Goal: Information Seeking & Learning: Compare options

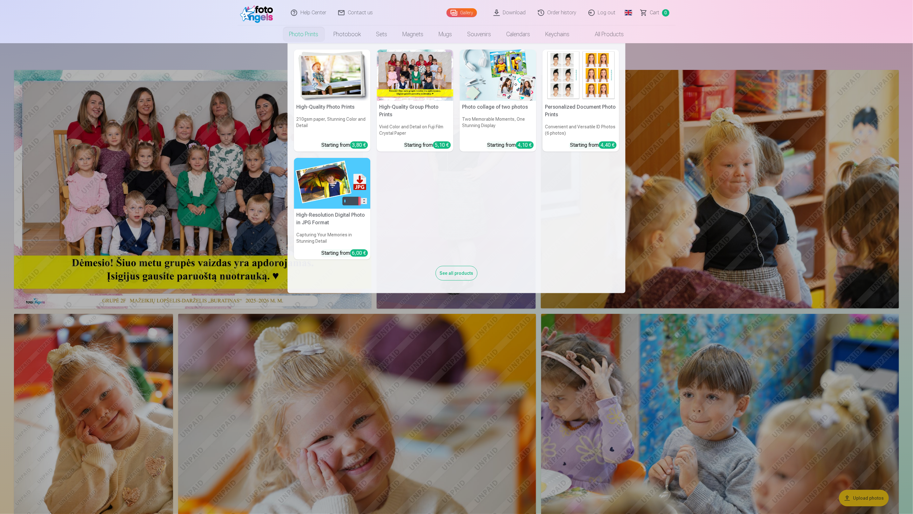
click at [298, 35] on link "Photo prints" at bounding box center [304, 34] width 44 height 18
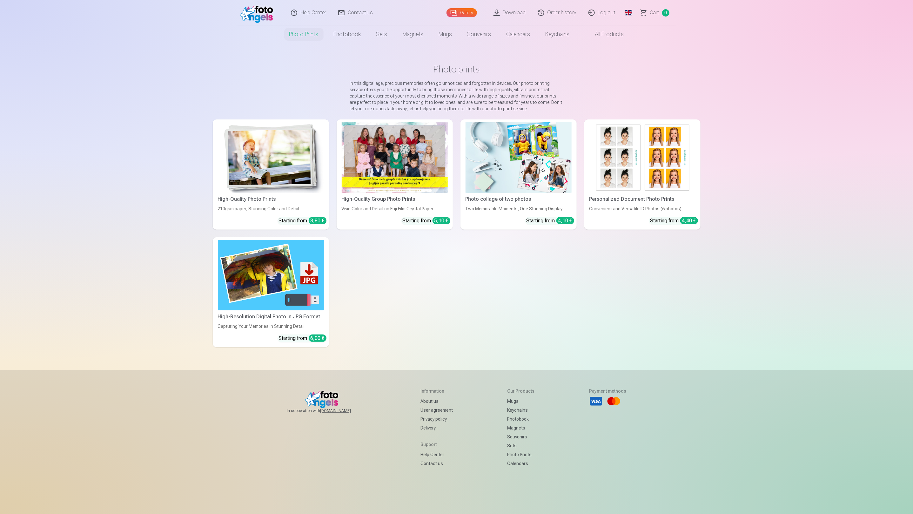
click at [396, 162] on div at bounding box center [395, 157] width 106 height 71
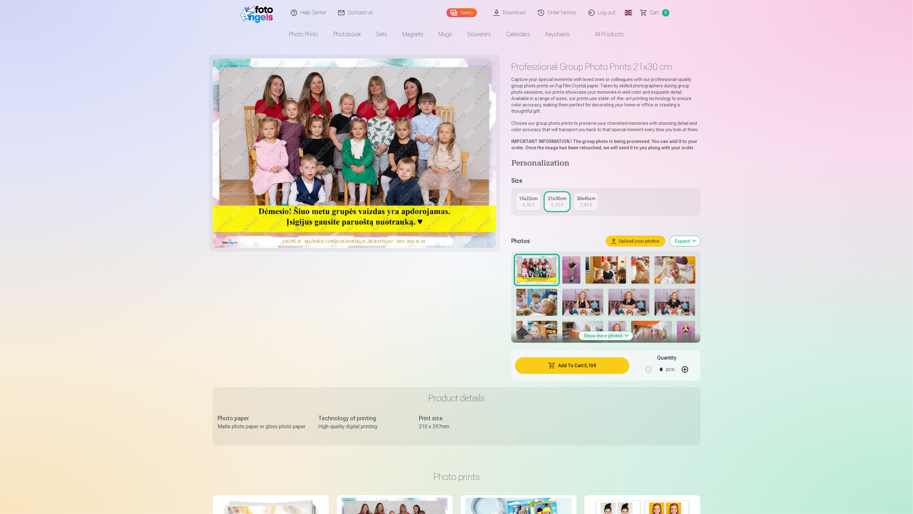
click at [529, 202] on div "4,30 €" at bounding box center [528, 205] width 12 height 6
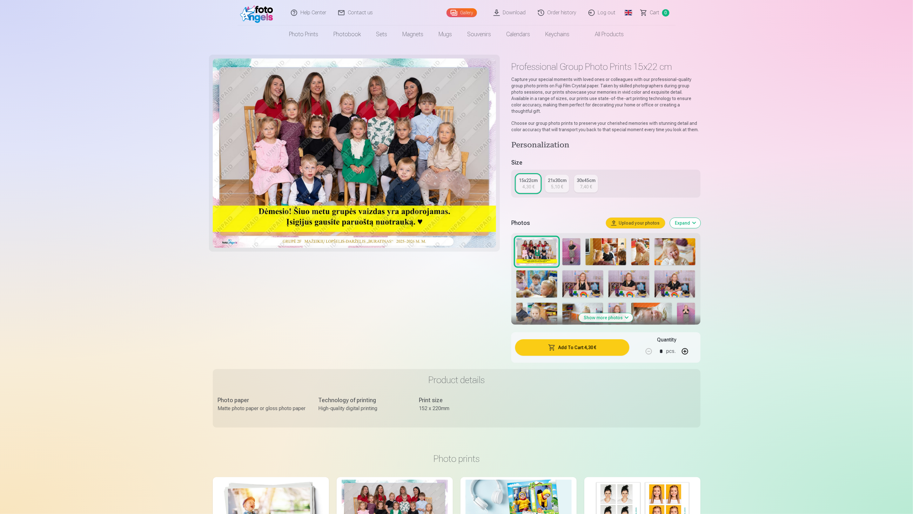
click at [553, 184] on div "5,10 €" at bounding box center [557, 187] width 12 height 6
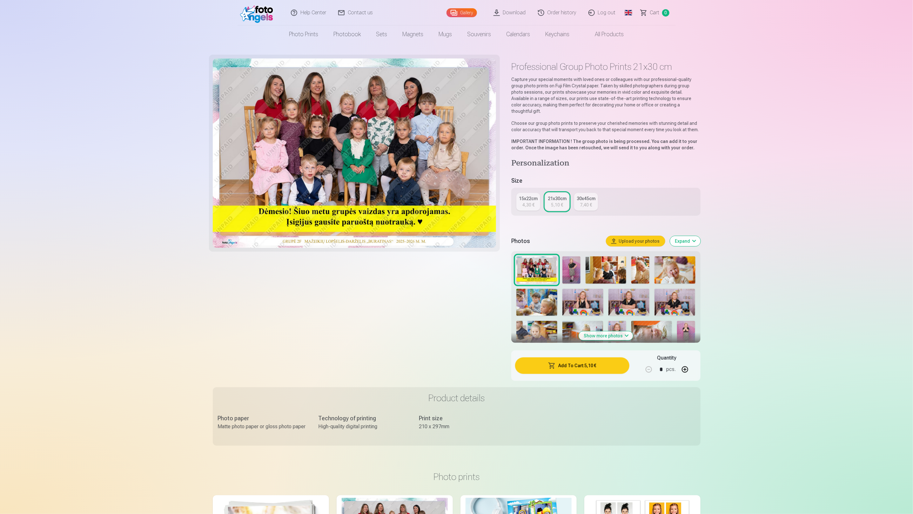
click at [529, 202] on div "4,30 €" at bounding box center [528, 205] width 12 height 6
click at [524, 202] on div "4,30 €" at bounding box center [528, 205] width 12 height 6
